Goal: Transaction & Acquisition: Subscribe to service/newsletter

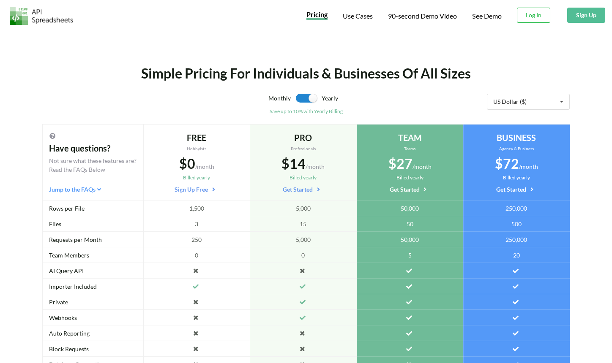
scroll to position [155, 0]
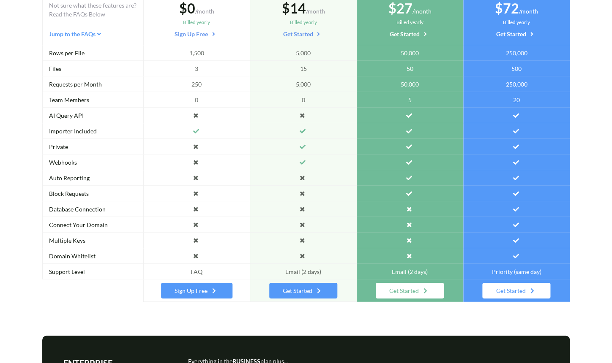
click at [302, 294] on div "Get Started" at bounding box center [303, 291] width 68 height 16
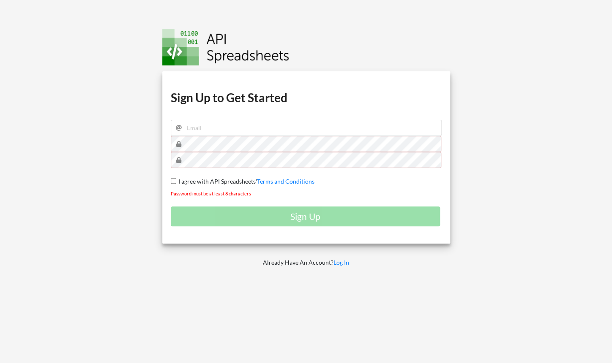
click at [211, 50] on img at bounding box center [225, 47] width 127 height 37
click at [339, 260] on link "Log In" at bounding box center [341, 262] width 16 height 7
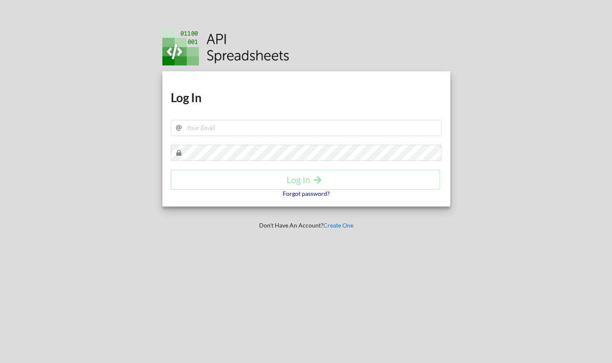
click at [316, 192] on p "Forgot password?" at bounding box center [306, 194] width 47 height 8
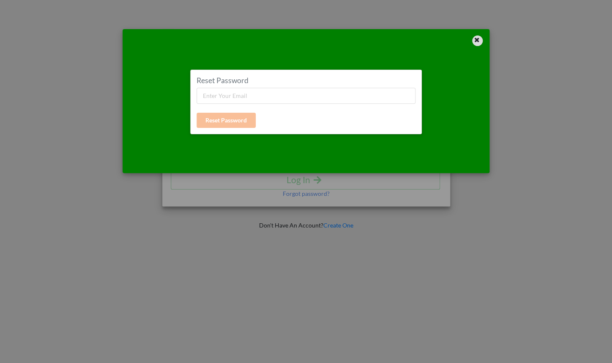
click at [479, 40] on icon at bounding box center [476, 39] width 7 height 6
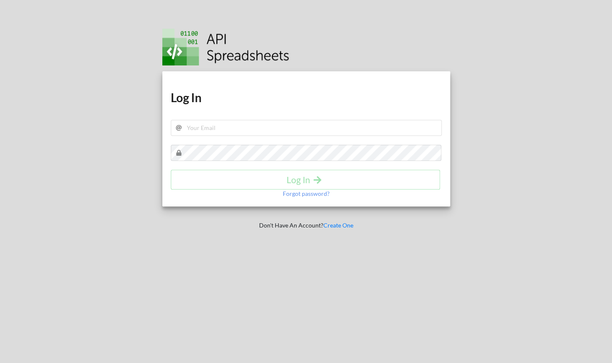
click at [346, 222] on p "Don't Have An Account? Create One" at bounding box center [305, 225] width 299 height 8
click at [344, 225] on link "Create One" at bounding box center [338, 225] width 30 height 7
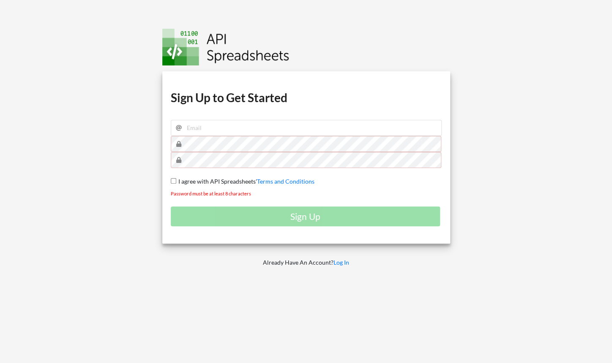
click at [189, 57] on img at bounding box center [225, 47] width 127 height 37
click at [212, 45] on img at bounding box center [225, 47] width 127 height 37
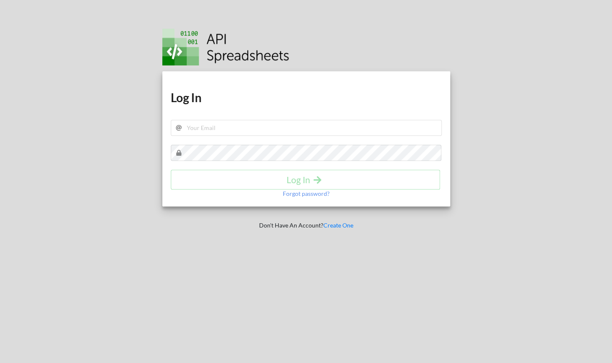
click at [208, 54] on img at bounding box center [225, 47] width 127 height 37
